Goal: Book appointment/travel/reservation

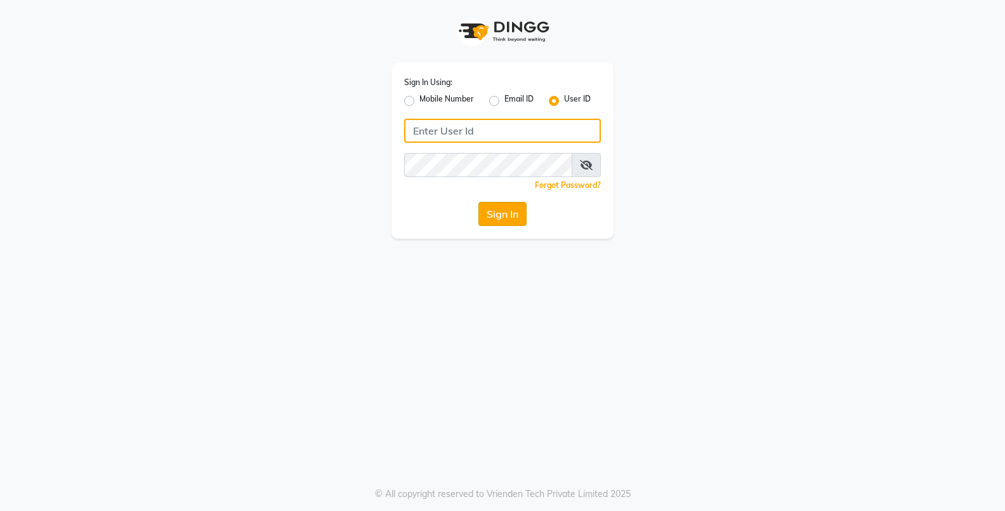
type input "Thebfs01"
click at [506, 216] on button "Sign In" at bounding box center [502, 214] width 48 height 24
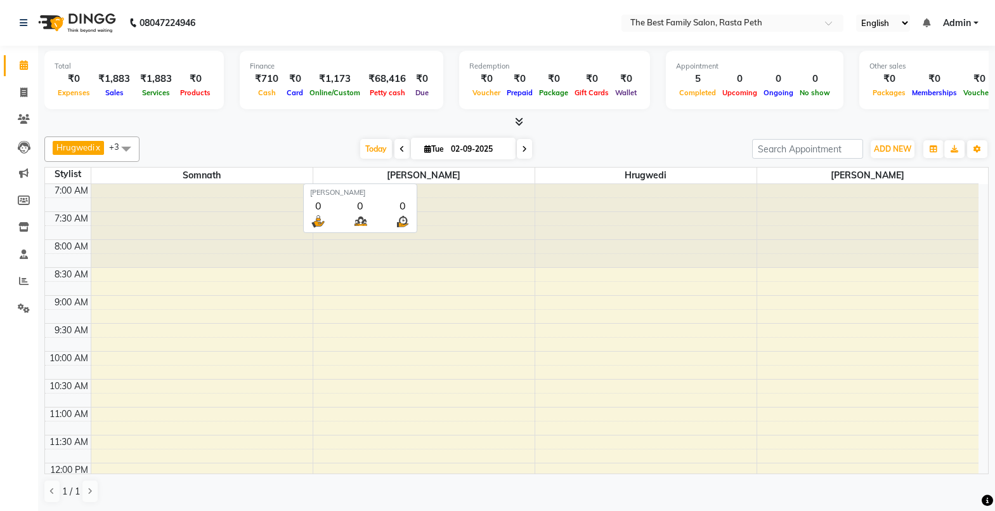
click at [417, 178] on span "[PERSON_NAME]" at bounding box center [423, 175] width 221 height 16
click at [523, 148] on icon at bounding box center [524, 149] width 5 height 8
type input "[DATE]"
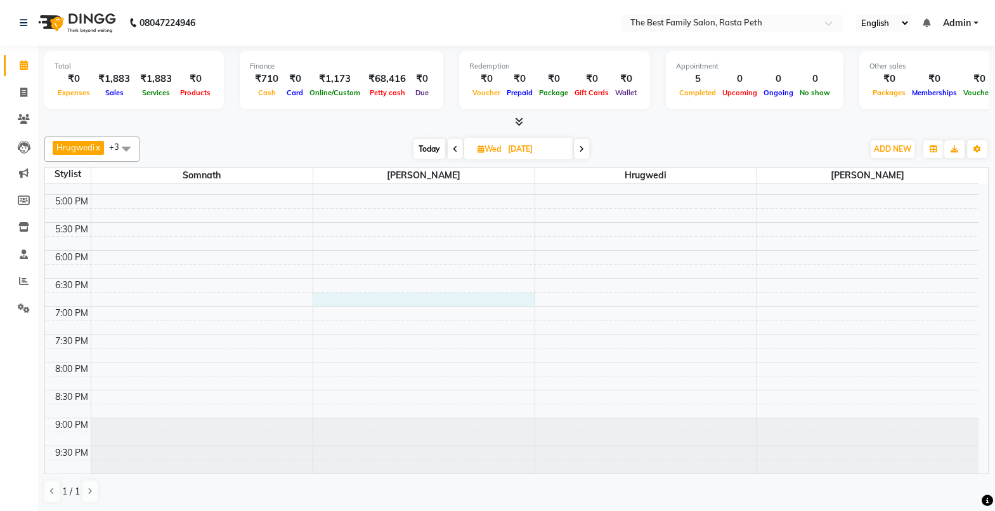
click at [393, 304] on div "7:00 AM 7:30 AM 8:00 AM 8:30 AM 9:00 AM 9:30 AM 10:00 AM 10:30 AM 11:00 AM 11:3…" at bounding box center [512, 55] width 934 height 837
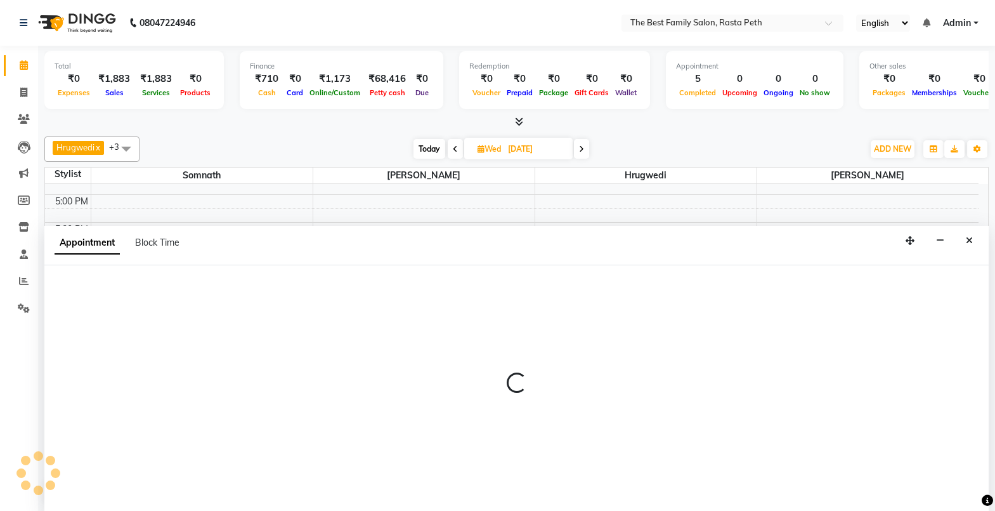
scroll to position [1, 0]
select select "59861"
select select "1125"
select select "tentative"
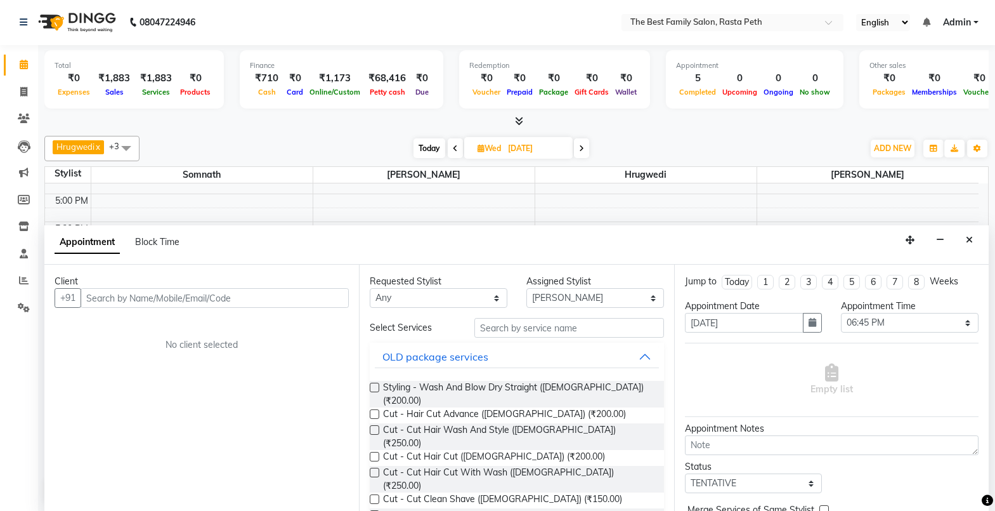
click at [96, 298] on input "text" at bounding box center [215, 298] width 268 height 20
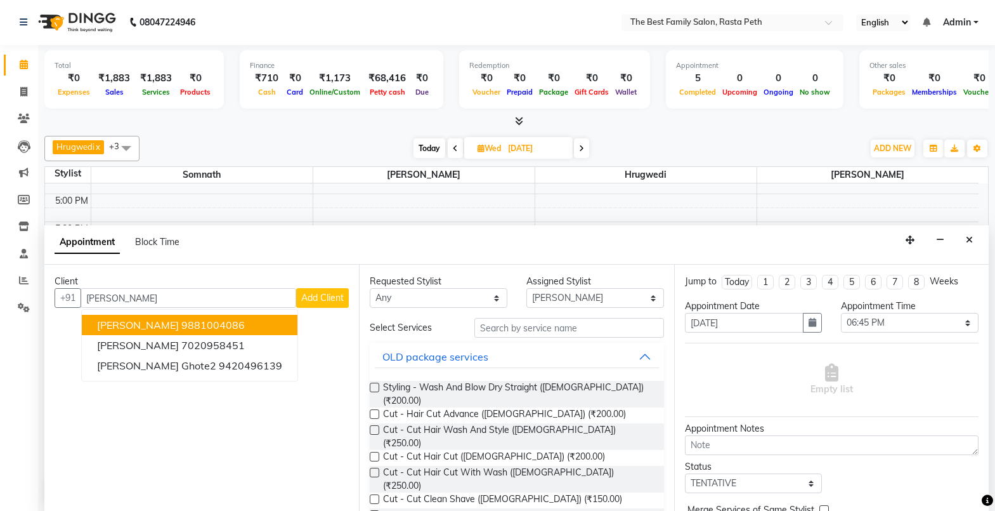
click at [134, 327] on span "[PERSON_NAME]" at bounding box center [138, 324] width 82 height 13
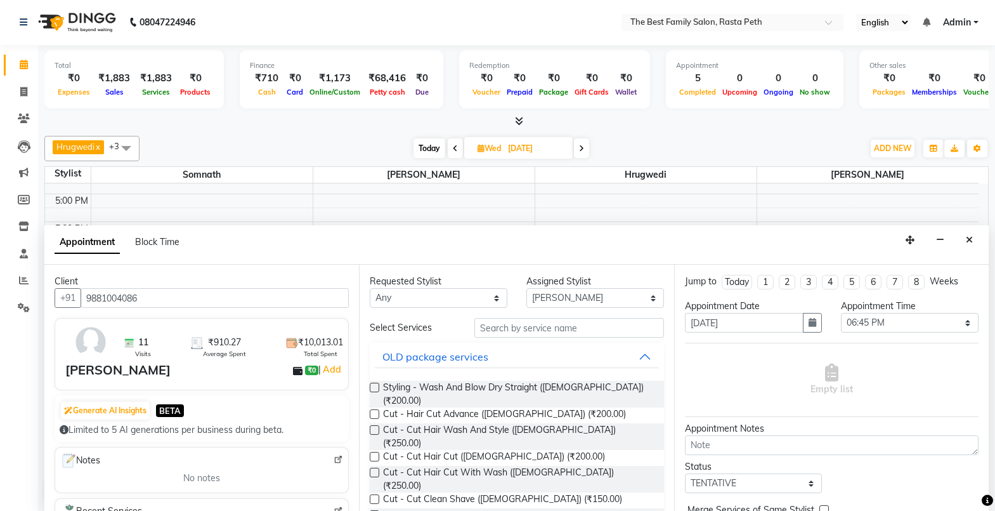
type input "9881004086"
click at [533, 334] on input "text" at bounding box center [569, 328] width 190 height 20
click at [442, 355] on div "OLD package services" at bounding box center [435, 356] width 106 height 15
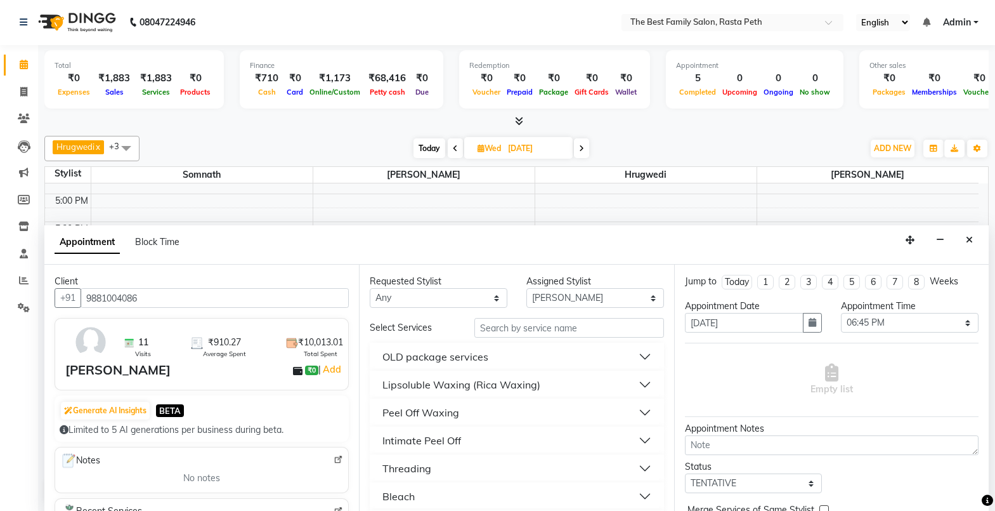
scroll to position [63, 0]
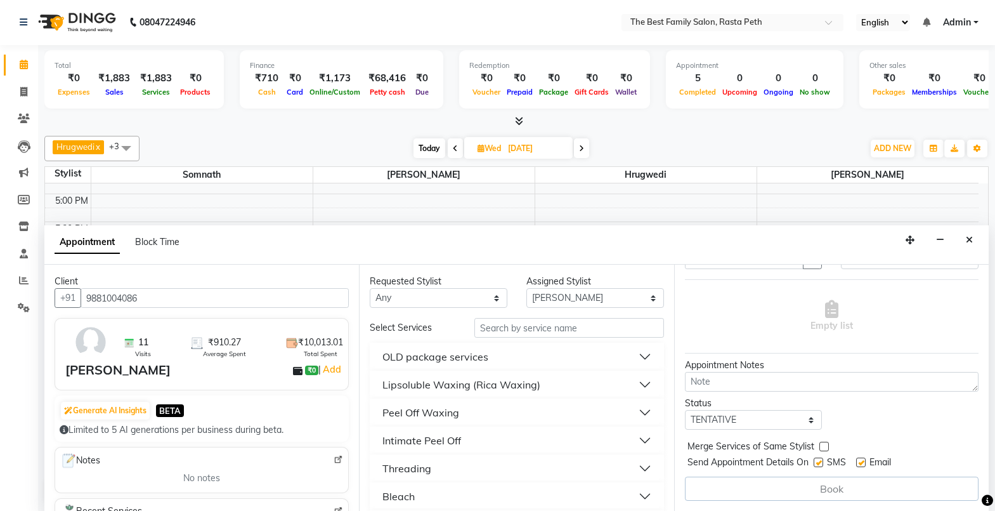
click at [634, 355] on button "OLD package services" at bounding box center [517, 356] width 284 height 23
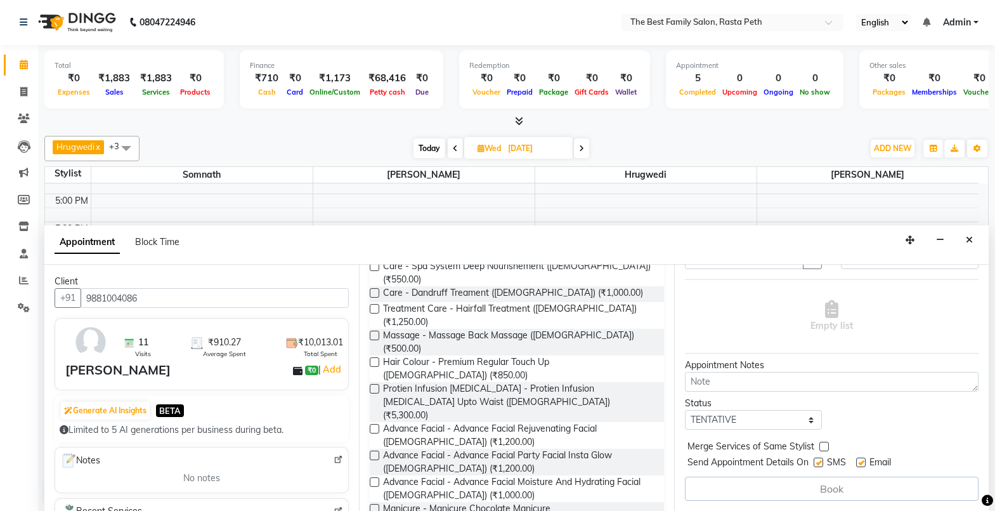
scroll to position [0, 0]
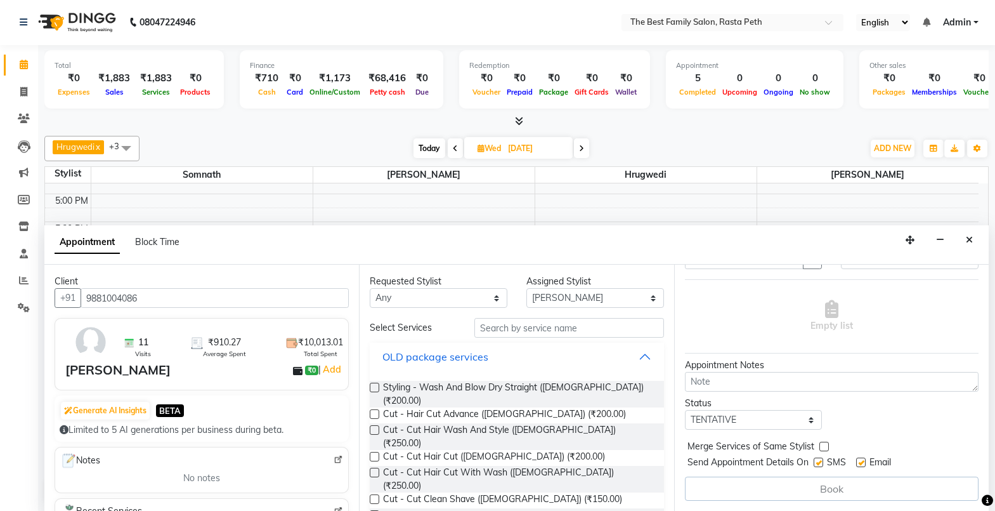
click at [434, 359] on div "OLD package services" at bounding box center [435, 356] width 106 height 15
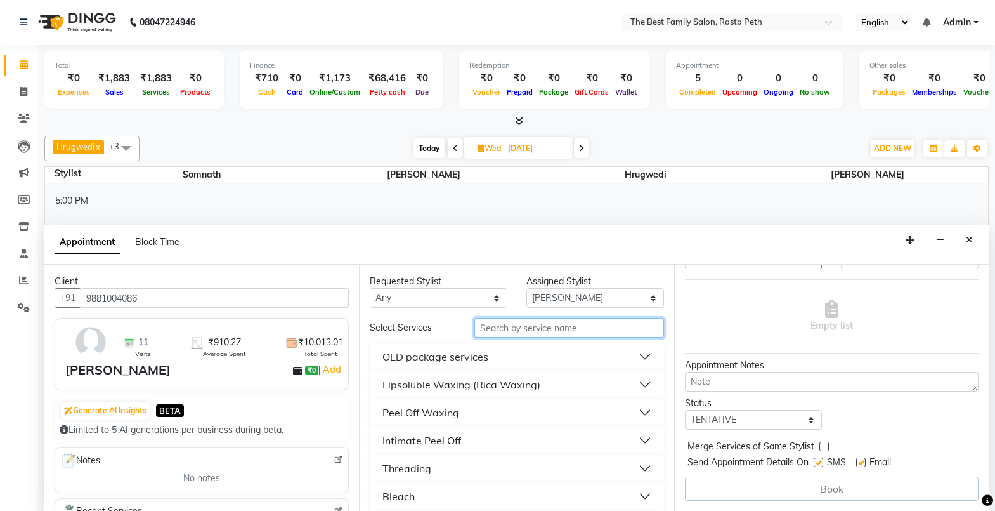
click at [535, 327] on input "text" at bounding box center [569, 328] width 190 height 20
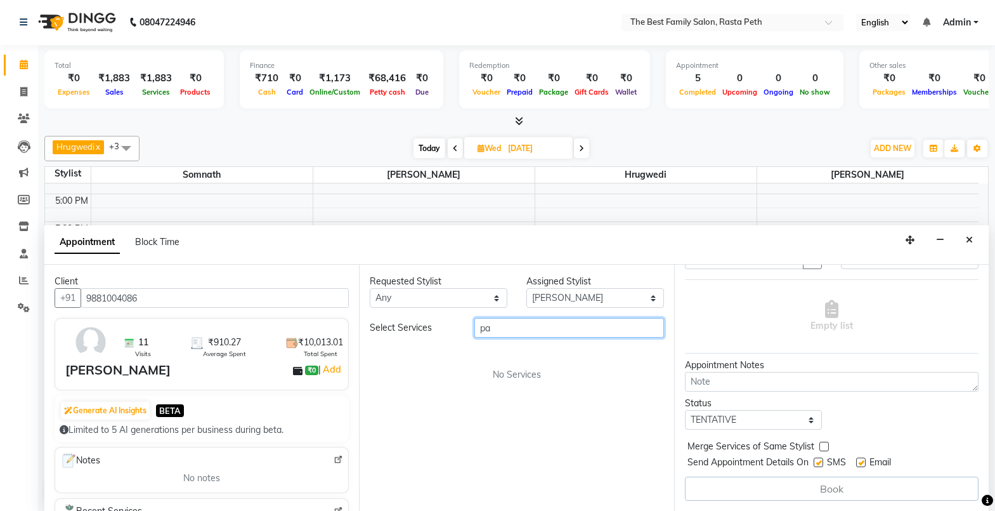
type input "p"
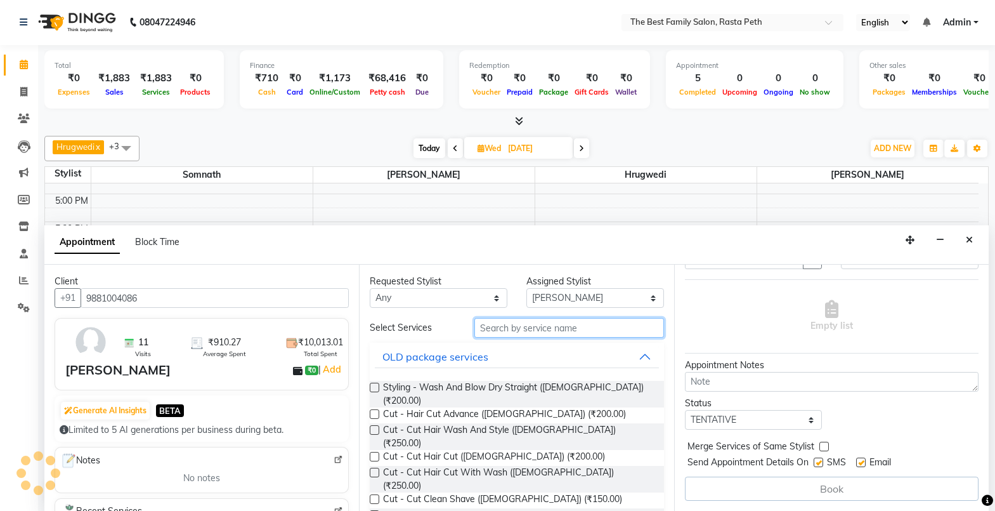
click at [493, 327] on input "text" at bounding box center [569, 328] width 190 height 20
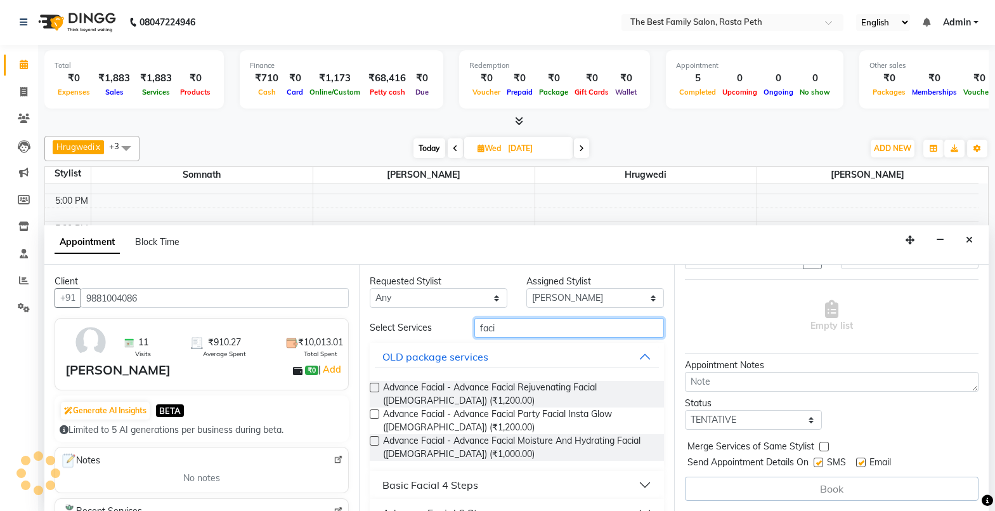
type input "faci"
click at [380, 385] on div "Advance Facial - Advance Facial Rejuvenating Facial ([DEMOGRAPHIC_DATA]) (₹1,20…" at bounding box center [517, 394] width 294 height 27
click at [374, 386] on label at bounding box center [375, 387] width 10 height 10
click at [374, 386] on input "checkbox" at bounding box center [374, 388] width 8 height 8
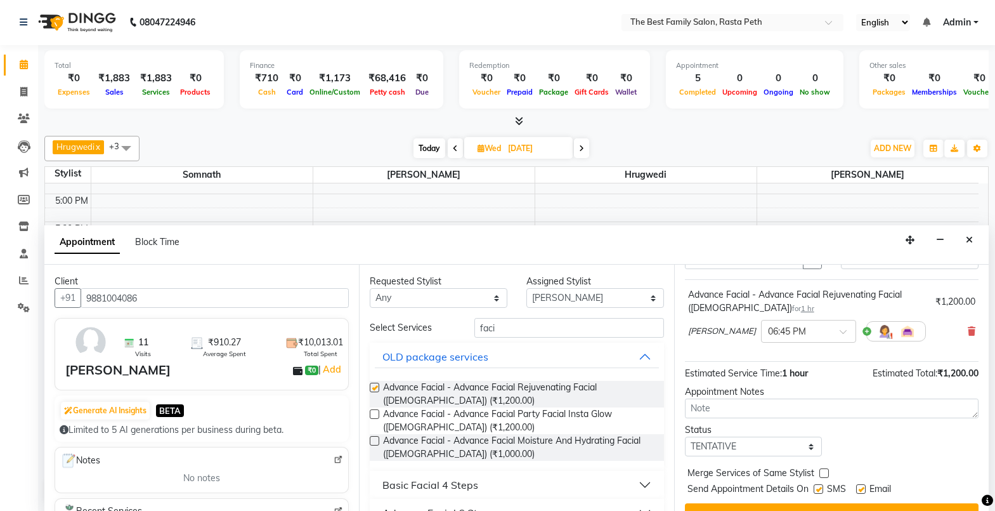
checkbox input "false"
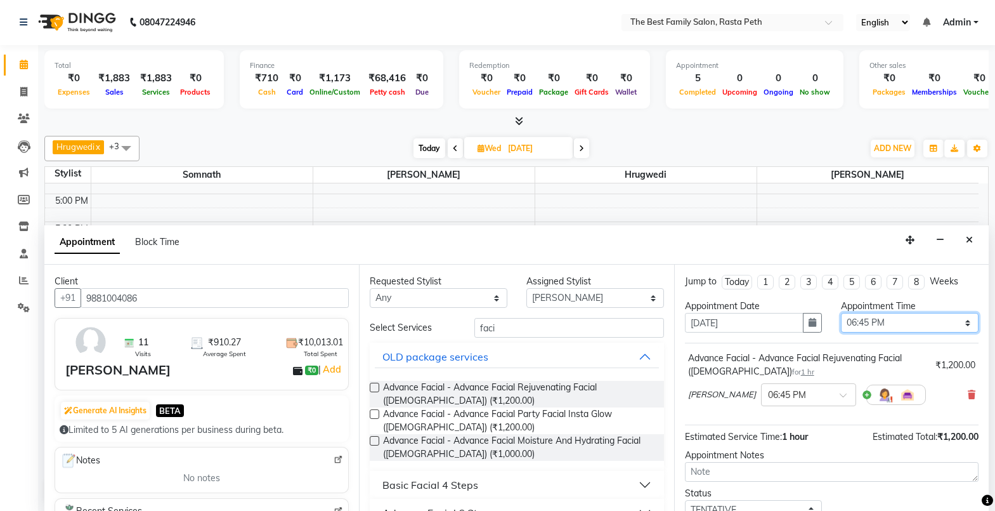
click at [894, 316] on select "Select 08:00 AM 08:15 AM 08:30 AM 08:45 AM 09:00 AM 09:15 AM 09:30 AM 09:45 AM …" at bounding box center [910, 323] width 138 height 20
select select "870"
click at [841, 313] on select "Select 08:00 AM 08:15 AM 08:30 AM 08:45 AM 09:00 AM 09:15 AM 09:30 AM 09:45 AM …" at bounding box center [910, 323] width 138 height 20
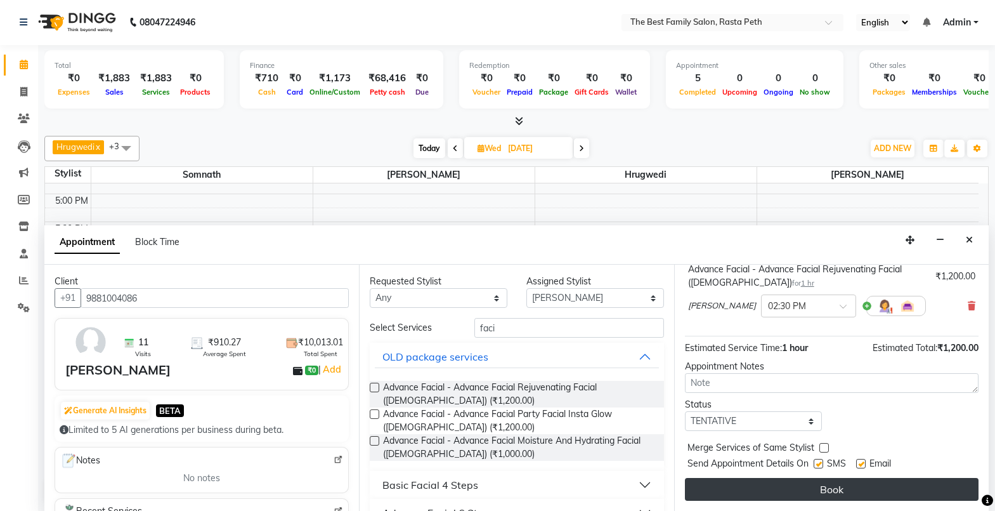
click at [933, 480] on button "Book" at bounding box center [832, 489] width 294 height 23
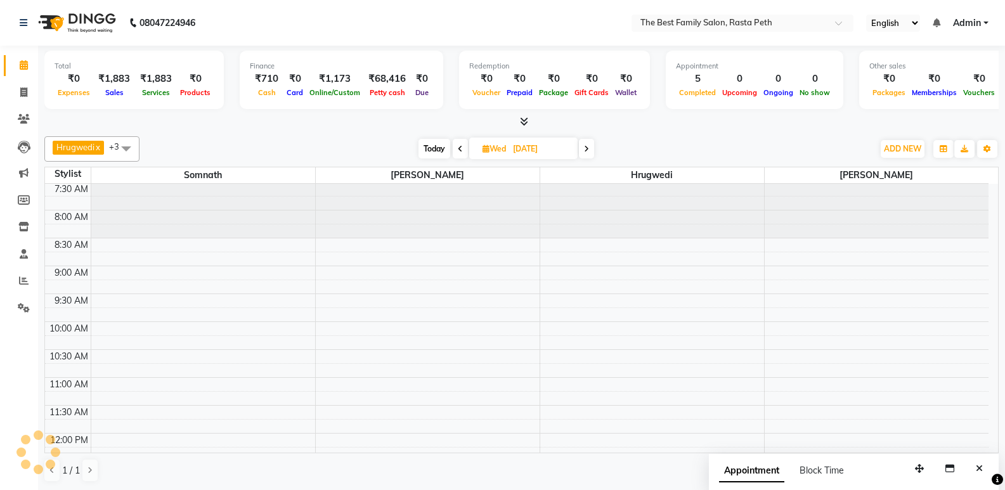
scroll to position [0, 0]
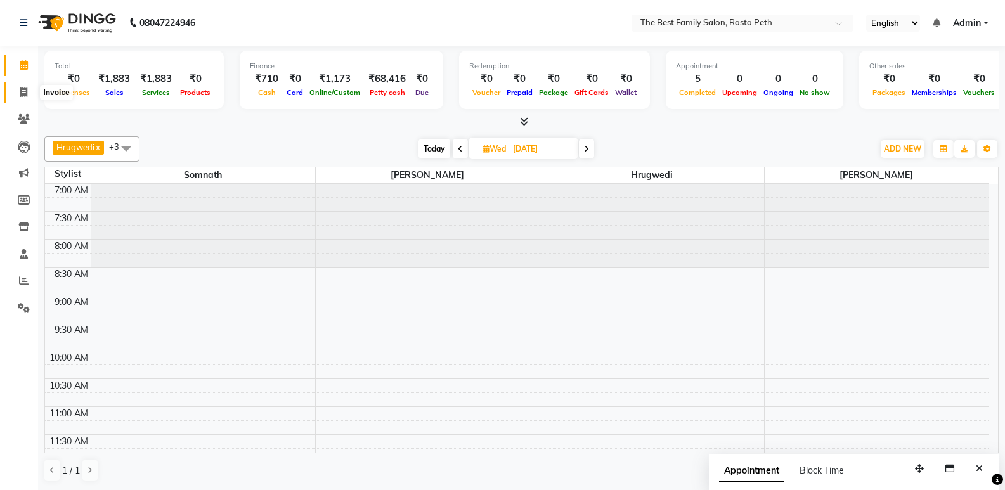
click at [23, 89] on icon at bounding box center [23, 93] width 7 height 10
select select "6744"
select select "service"
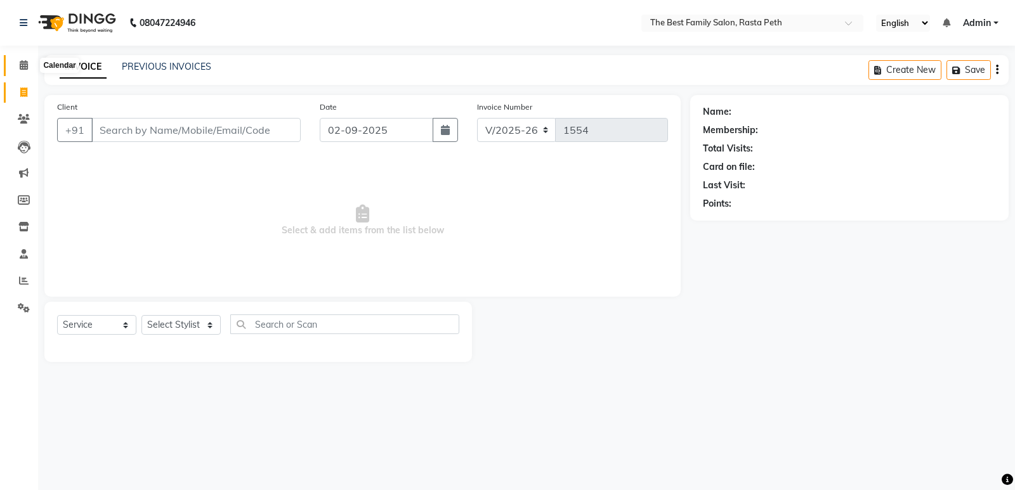
click at [22, 64] on icon at bounding box center [24, 65] width 8 height 10
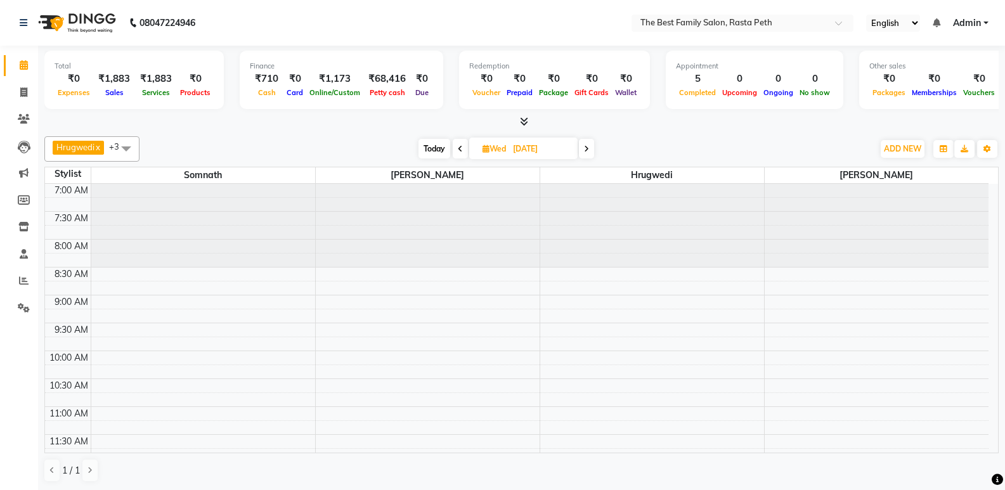
click at [433, 149] on span "Today" at bounding box center [435, 149] width 32 height 20
type input "02-09-2025"
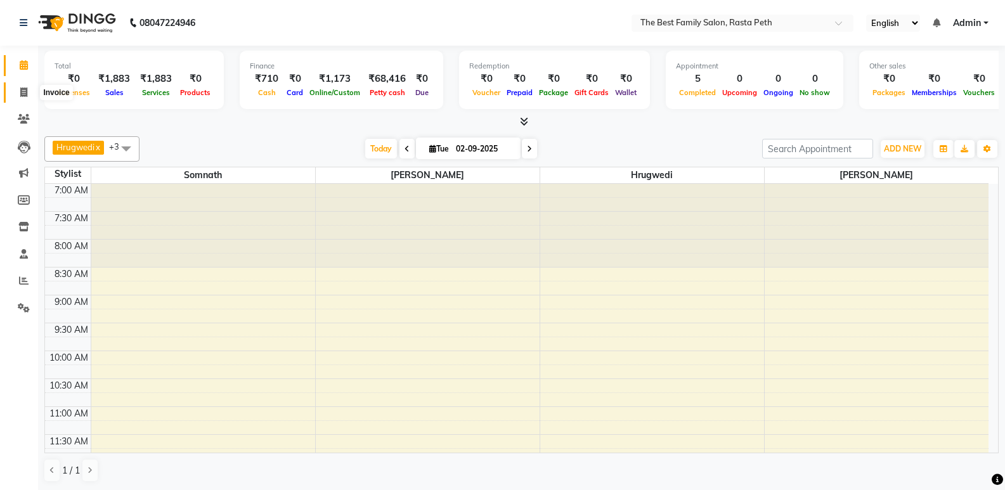
click at [27, 93] on icon at bounding box center [23, 93] width 7 height 10
select select "service"
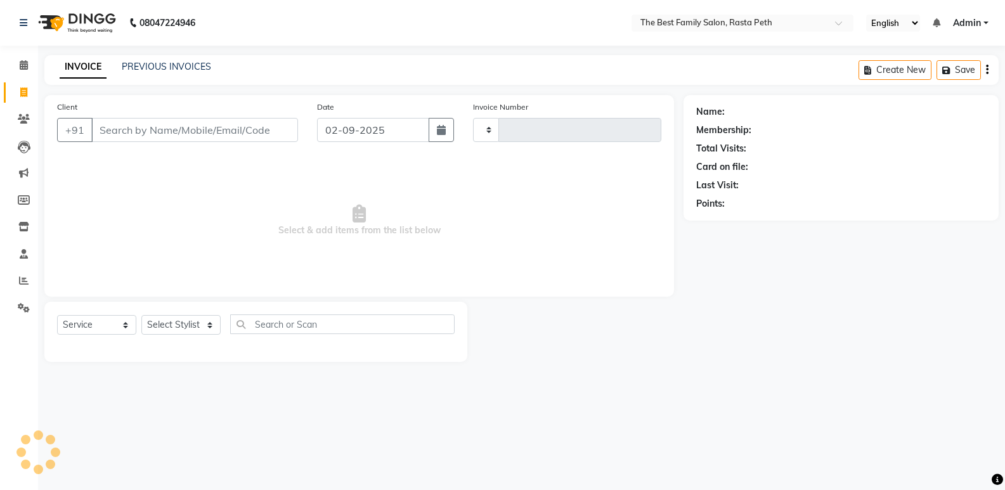
type input "1554"
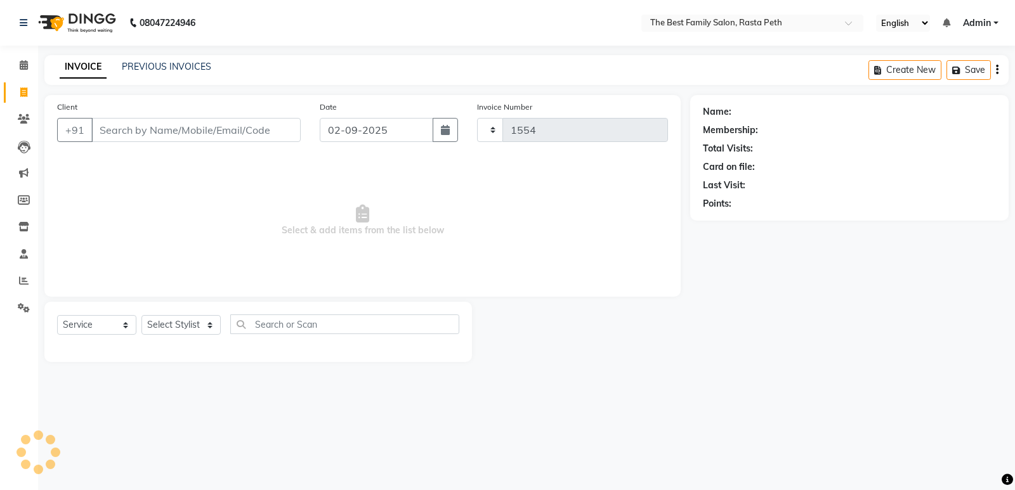
select select "6744"
click at [27, 122] on icon at bounding box center [24, 119] width 12 height 10
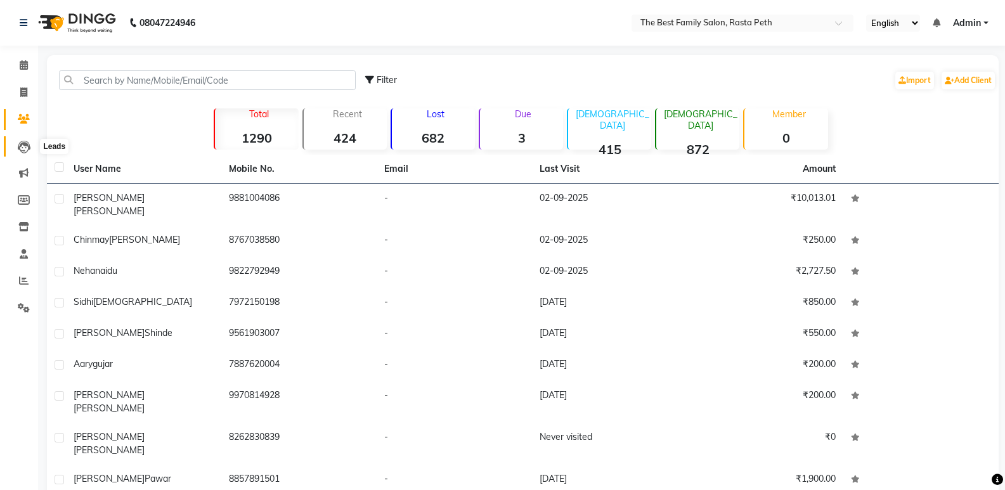
click at [27, 148] on icon at bounding box center [24, 147] width 13 height 13
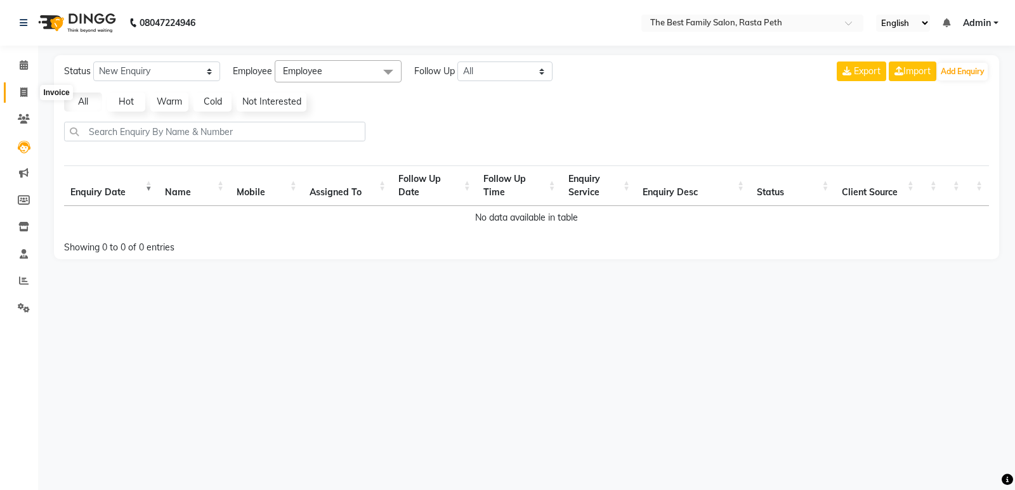
click at [23, 95] on icon at bounding box center [23, 93] width 7 height 10
select select "6744"
select select "service"
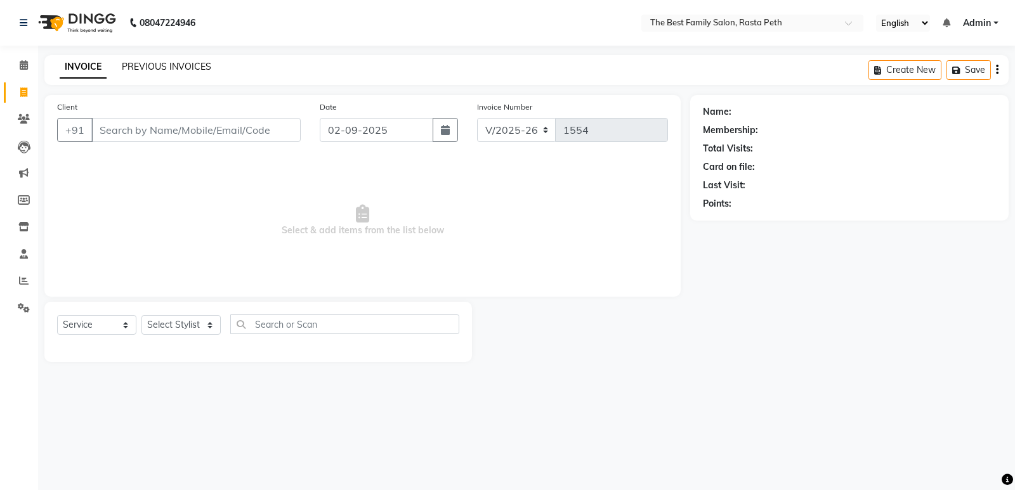
click at [152, 70] on link "PREVIOUS INVOICES" at bounding box center [166, 66] width 89 height 11
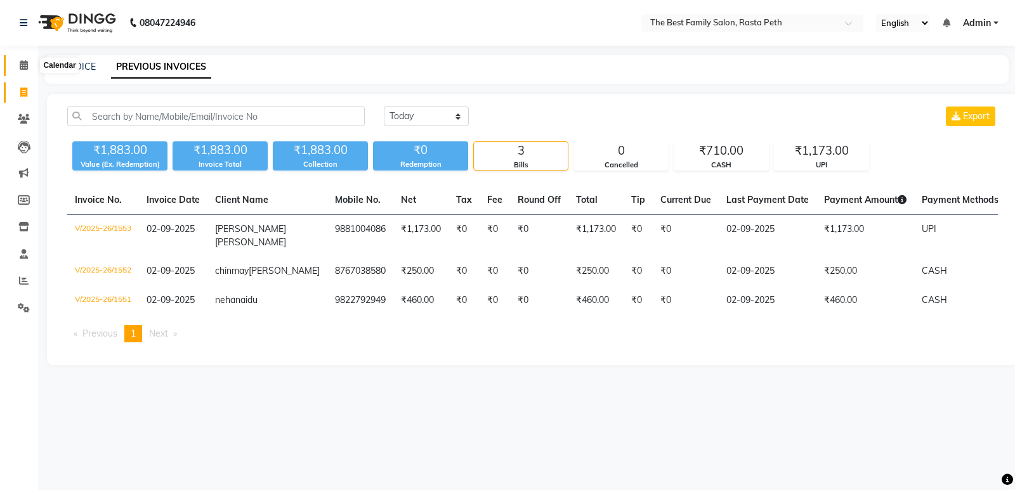
click at [28, 69] on icon at bounding box center [24, 65] width 8 height 10
